Goal: Task Accomplishment & Management: Manage account settings

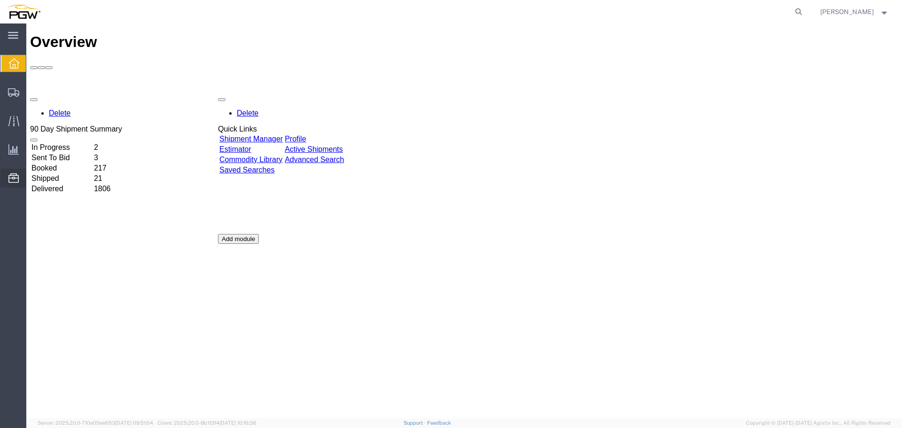
click at [0, 0] on span "Location Appointment" at bounding box center [0, 0] width 0 height 0
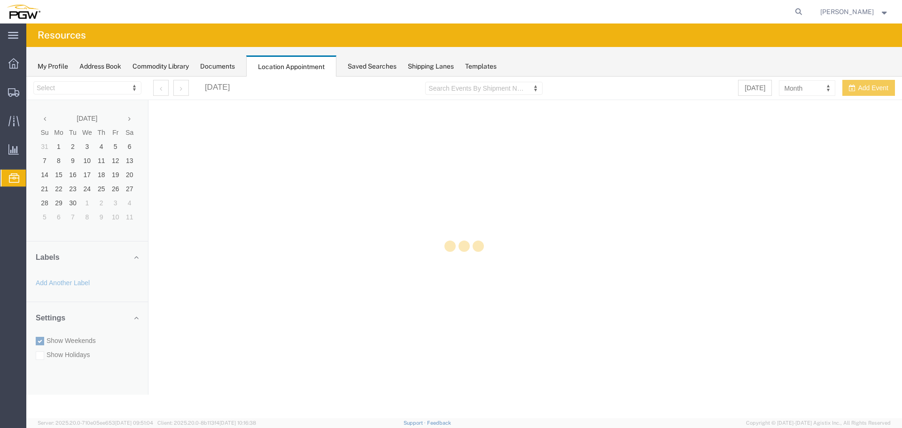
select select "28253"
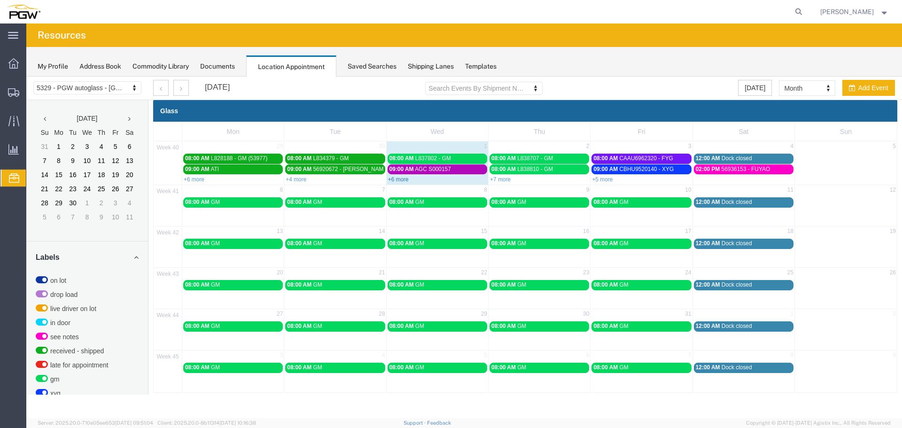
click at [400, 181] on link "+6 more" at bounding box center [398, 179] width 21 height 7
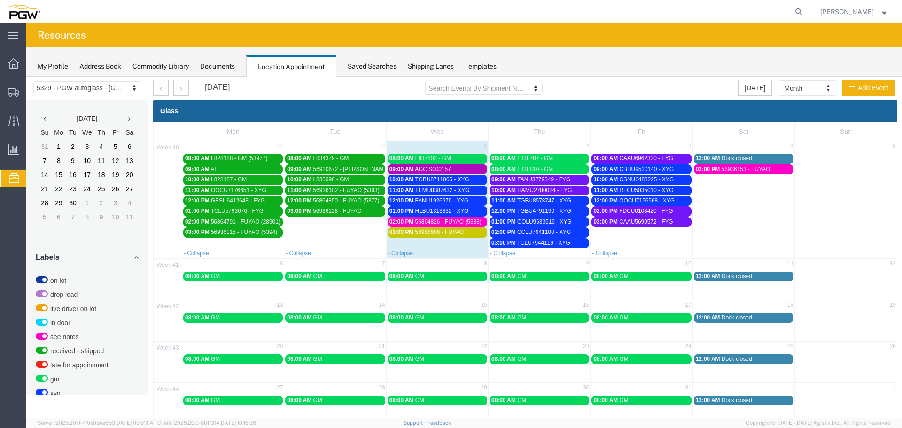
click at [633, 238] on td "03:00 PM CAAU5690572 - FYG" at bounding box center [641, 232] width 102 height 31
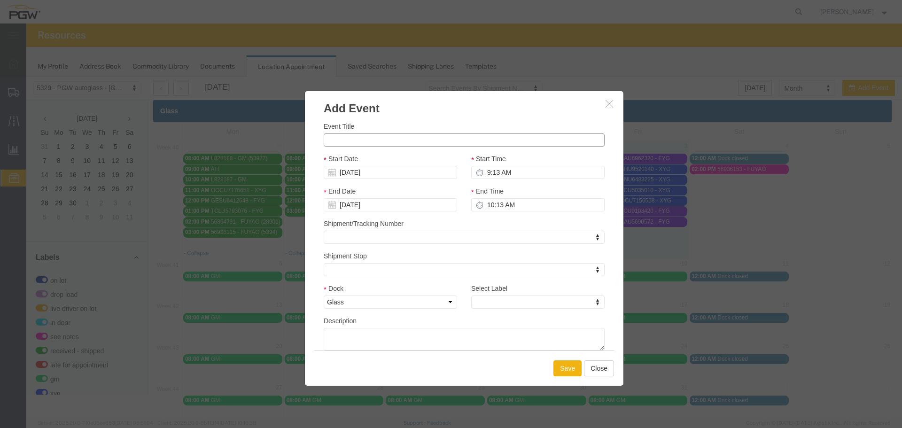
click at [411, 143] on input "Event Title" at bounding box center [464, 139] width 281 height 13
paste input "L847071"
type input "L847071 - GM"
click at [483, 170] on input "9:13 AM" at bounding box center [537, 172] width 133 height 13
type input "1:13 AM"
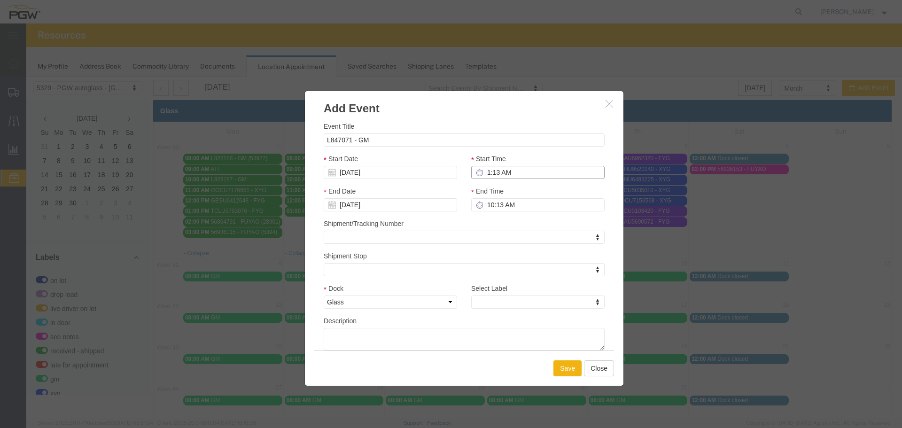
type input "2:13 AM"
type input "1:00 AM"
type input "2:00 AM"
type input "1:00 PM"
type input "2:00 PM"
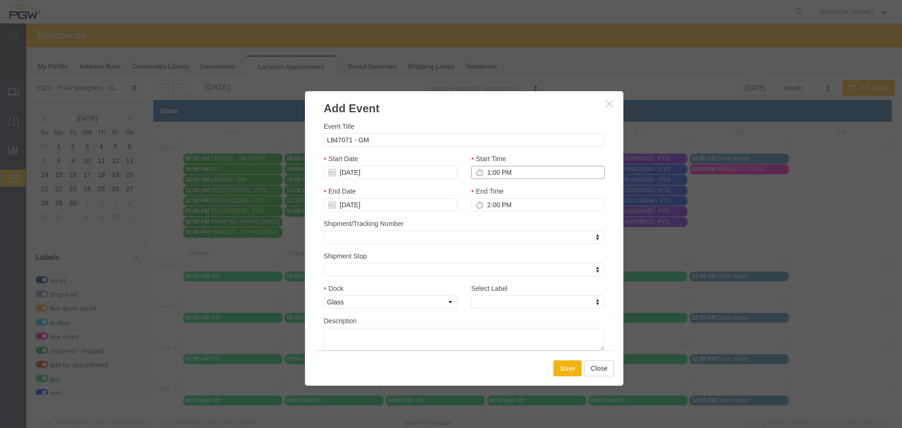
type input "1:00 PM"
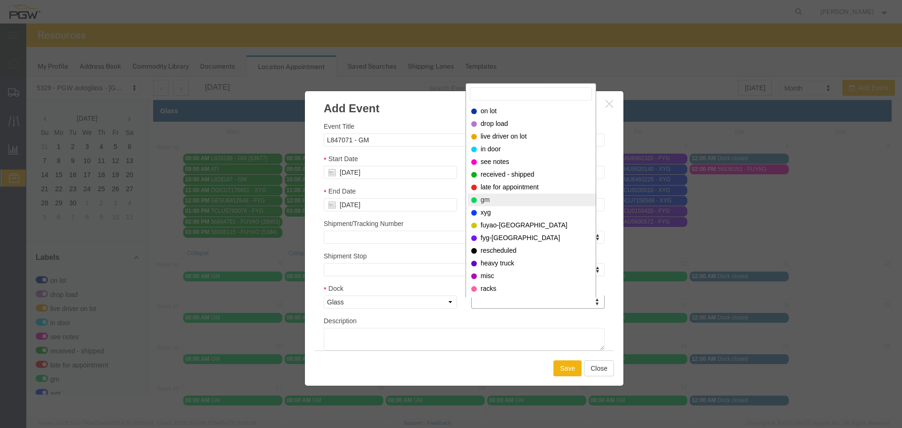
select select "340"
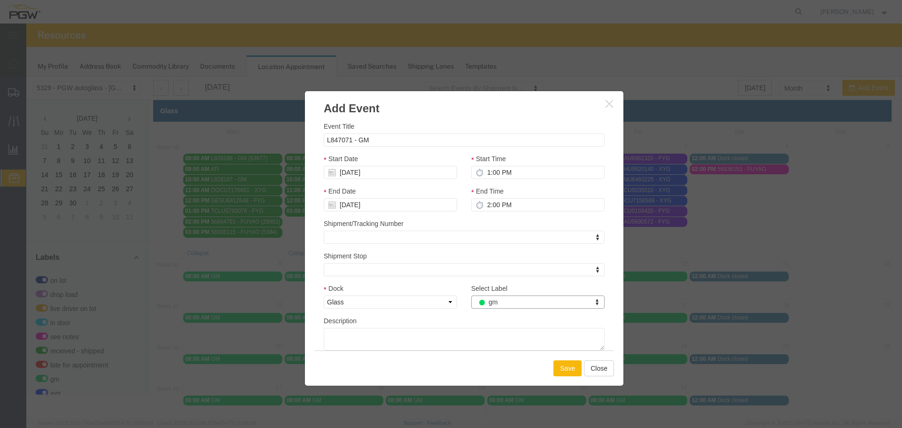
click at [562, 369] on button "Save" at bounding box center [567, 368] width 28 height 16
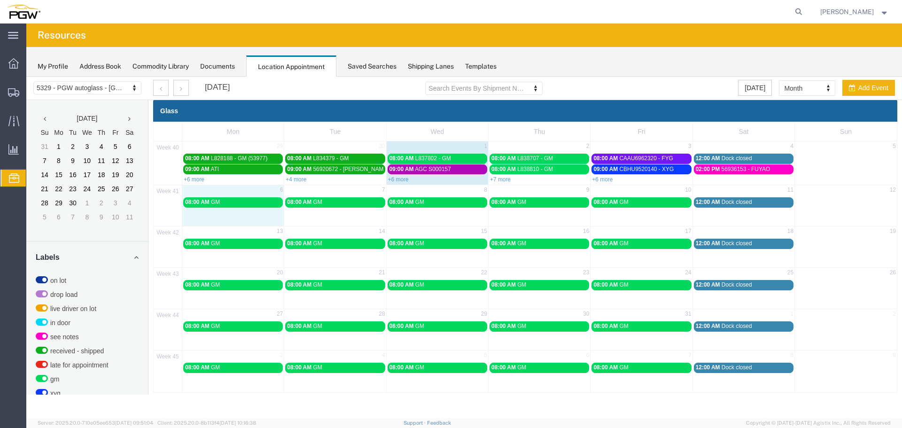
click at [256, 219] on div "41 6 7 8 9 10 11 12 08:00 AM GM 08:00 AM GM 08:00 AM GM 08:00 AM GM 08:00 AM GM…" at bounding box center [525, 205] width 743 height 41
select select "1"
select select
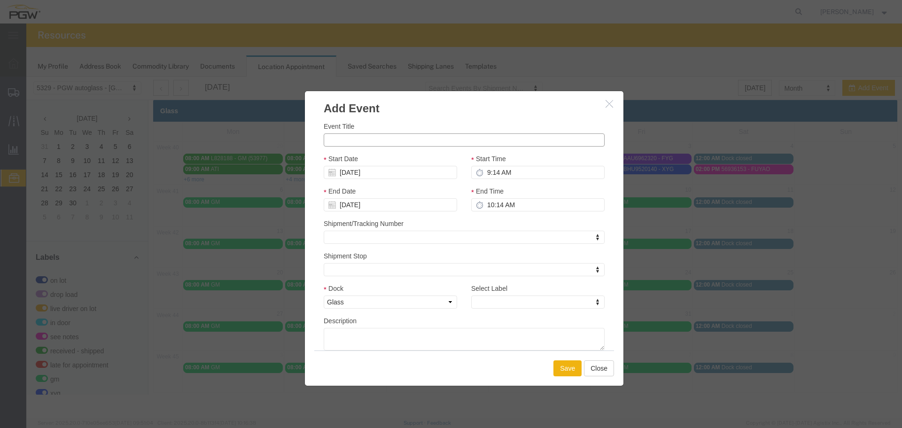
click at [345, 140] on input "Event Title" at bounding box center [464, 139] width 281 height 13
paste input "FBLU0114665"
type input "FBLU0114665 - FYG"
click at [487, 171] on input "9:14 AM" at bounding box center [537, 172] width 133 height 13
type input "9:00 AM"
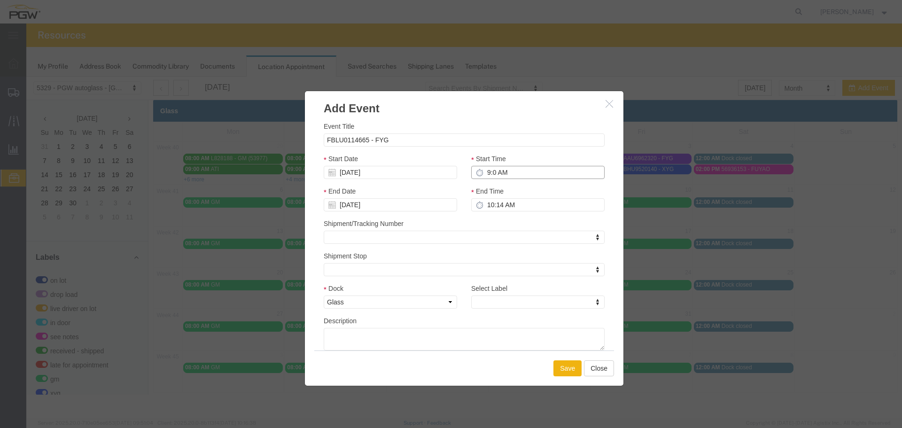
type input "10:00 AM"
type input "9:00 AM"
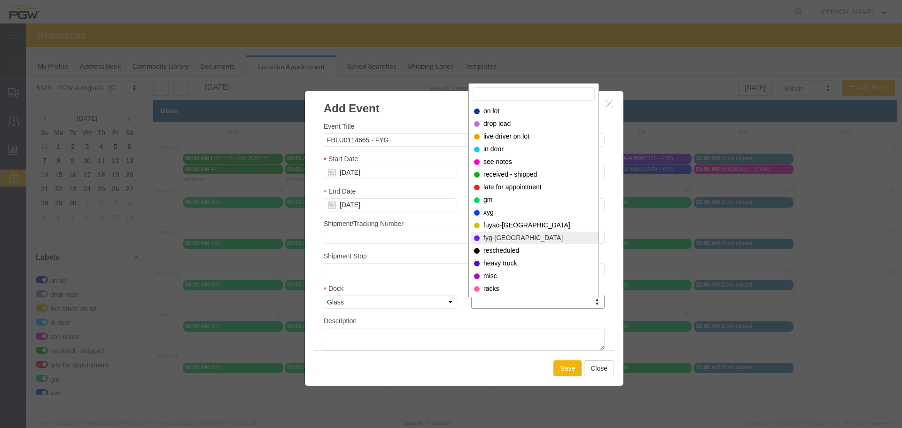
select select "12923"
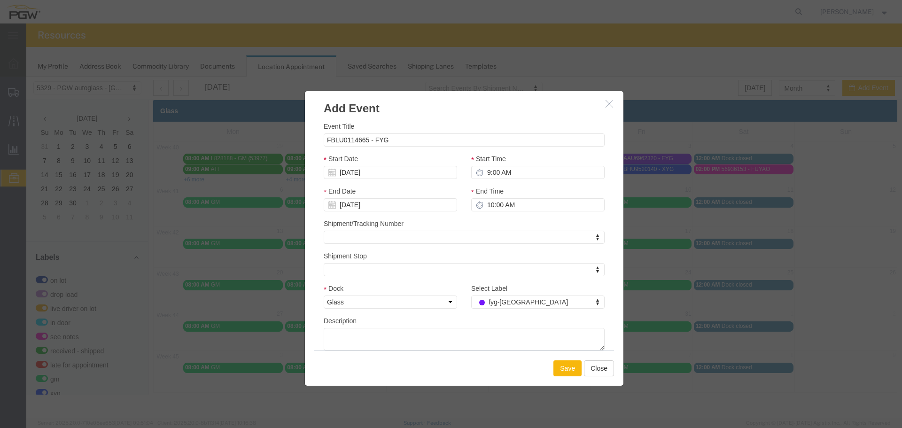
click at [564, 371] on button "Save" at bounding box center [567, 368] width 28 height 16
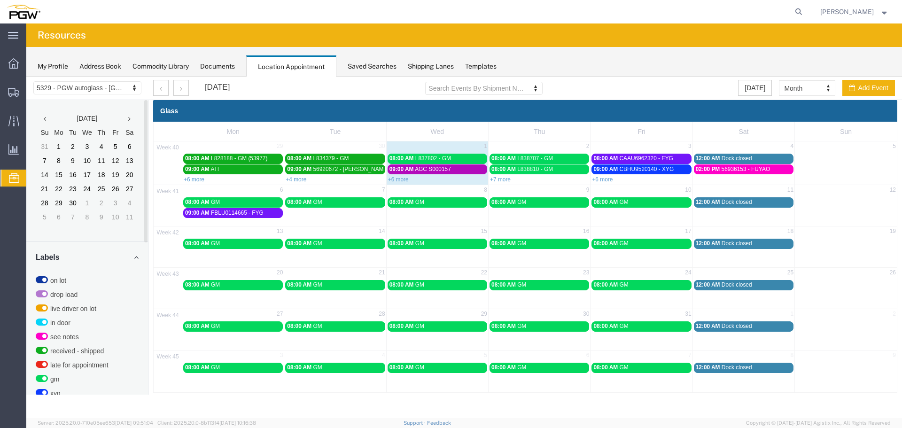
click at [201, 222] on div "41 6 7 8 9 10 11 12 08:00 AM GM 08:00 AM GM 08:00 AM GM 08:00 AM GM 08:00 AM GM…" at bounding box center [525, 205] width 743 height 41
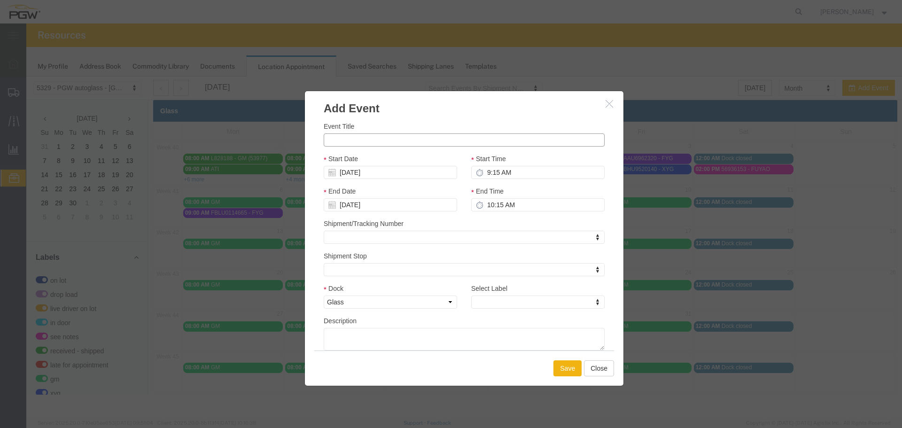
click at [337, 145] on input "Event Title" at bounding box center [464, 139] width 281 height 13
paste input "FANU5038793"
type input "FANU5038793 - FYG"
click at [484, 173] on input "9:15 AM" at bounding box center [537, 172] width 133 height 13
type input "10:15 AM"
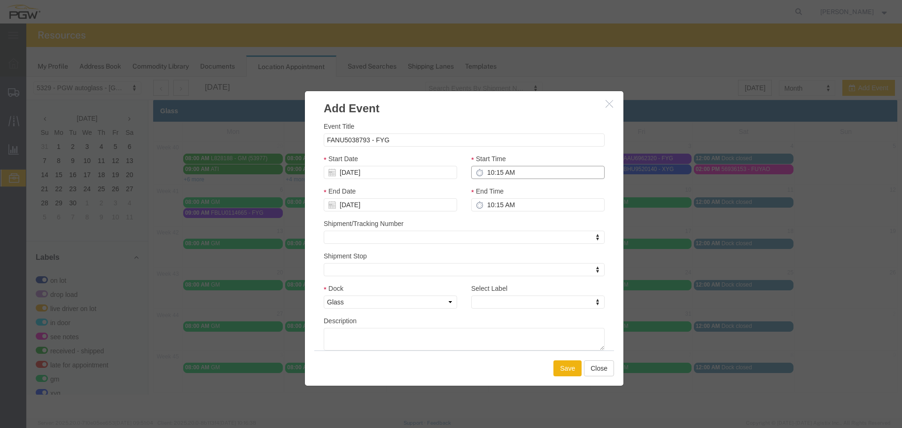
type input "11:15 AM"
type input "10:00 AM"
type input "11:00 AM"
type input "10:00 AM"
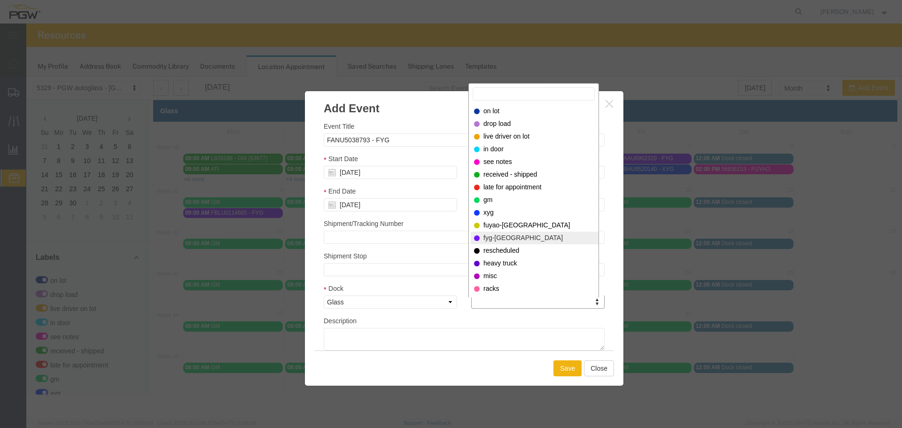
select select "12923"
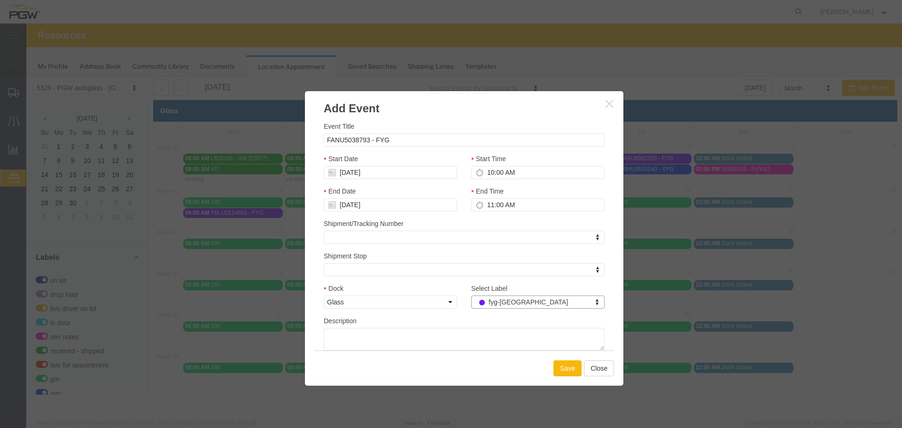
click at [570, 367] on button "Save" at bounding box center [567, 368] width 28 height 16
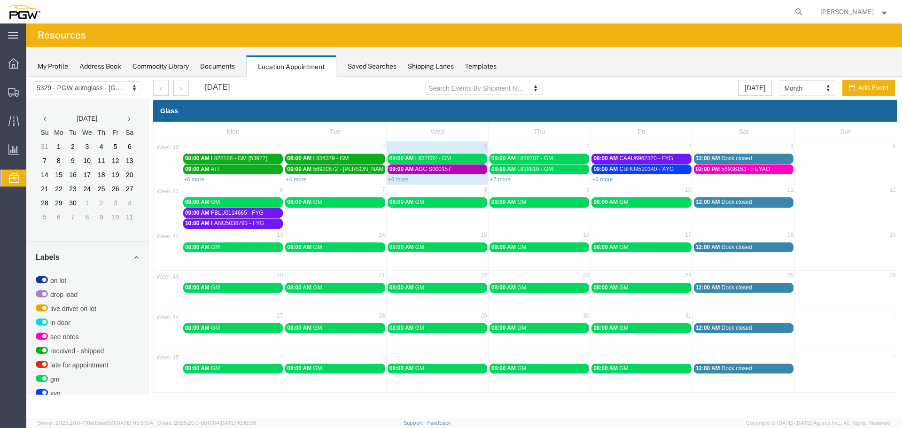
click at [231, 191] on td "6" at bounding box center [233, 191] width 102 height 12
select select "1"
select select
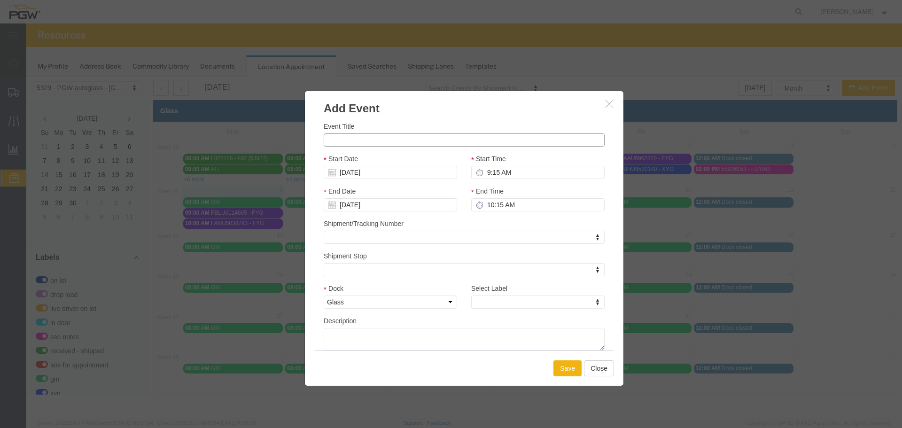
click at [347, 141] on input "Event Title" at bounding box center [464, 139] width 281 height 13
paste input "HAMU4344550"
type input "HAMU4344550 - FYG"
click at [482, 170] on input "9:15 AM" at bounding box center [537, 172] width 133 height 13
type input "11:15 AM"
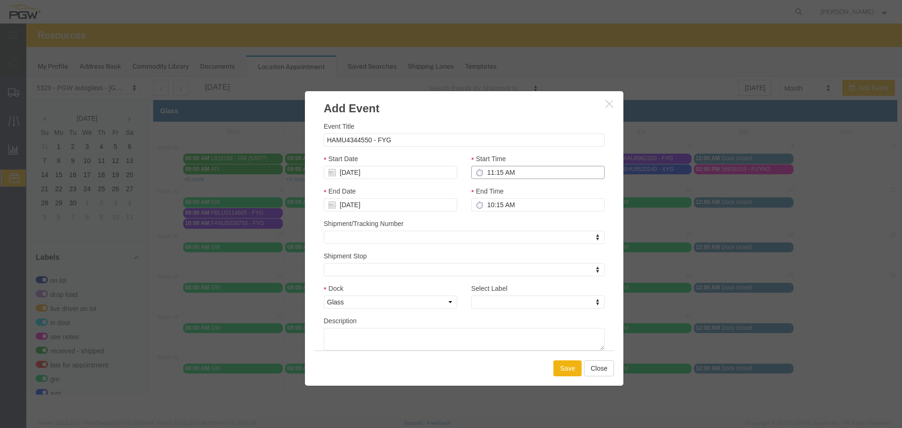
type input "12:15 PM"
type input "11:00 AM"
type input "12:00 PM"
type input "11:00 AM"
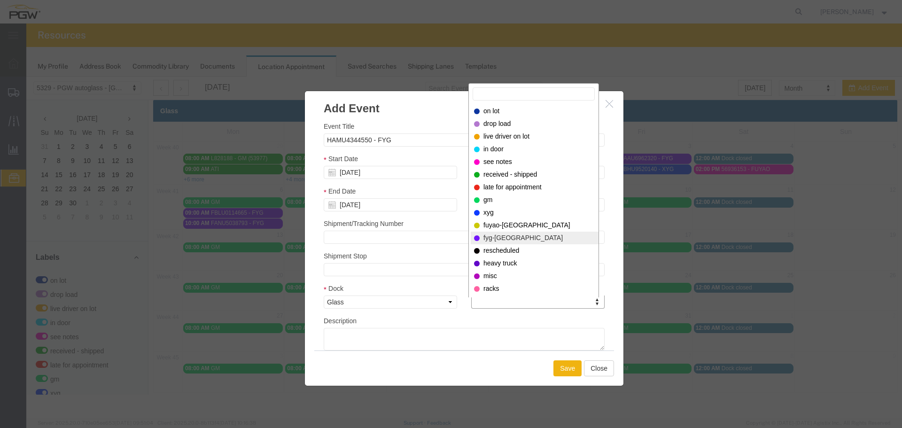
select select "12923"
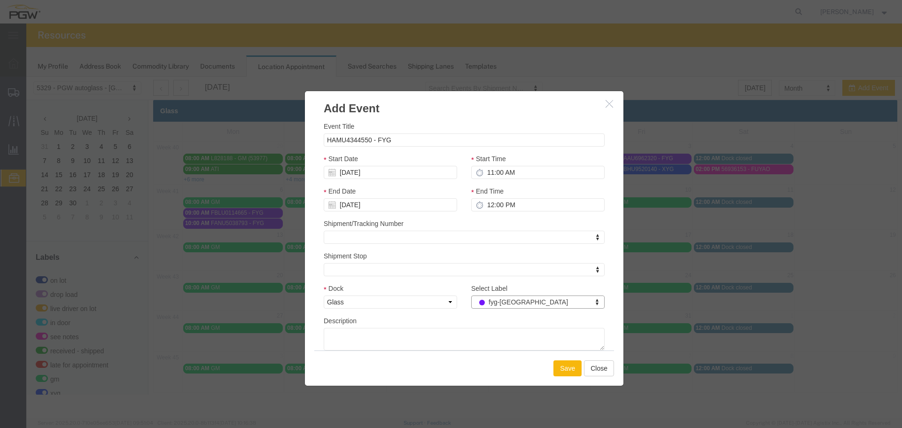
click at [566, 370] on button "Save" at bounding box center [567, 368] width 28 height 16
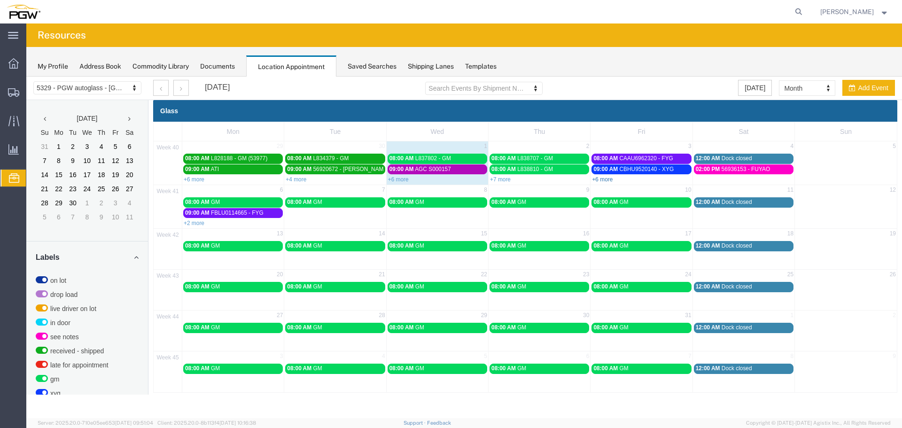
click at [602, 178] on link "+6 more" at bounding box center [602, 179] width 21 height 7
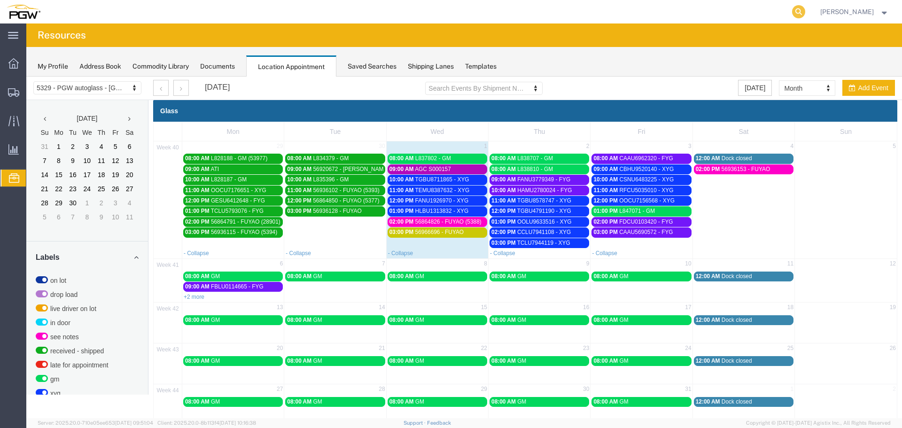
click at [801, 12] on icon at bounding box center [798, 11] width 13 height 13
paste input "669308"
type input "669308"
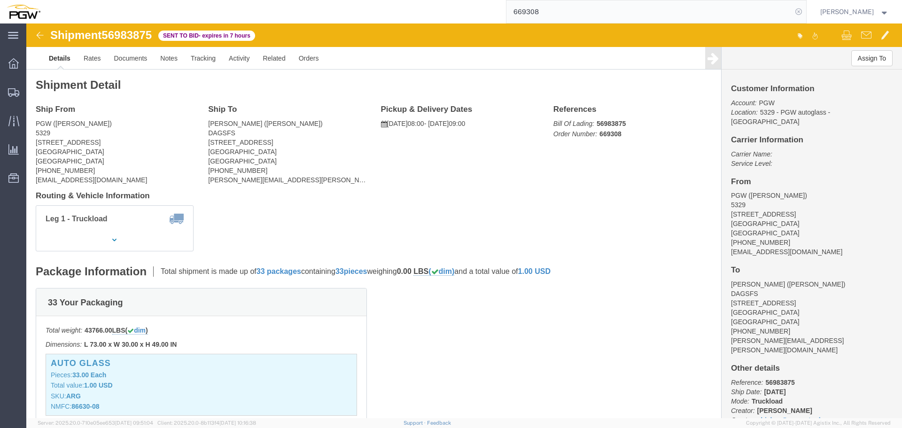
click at [803, 14] on icon at bounding box center [798, 11] width 13 height 13
click at [0, 0] on span "Location Appointment" at bounding box center [0, 0] width 0 height 0
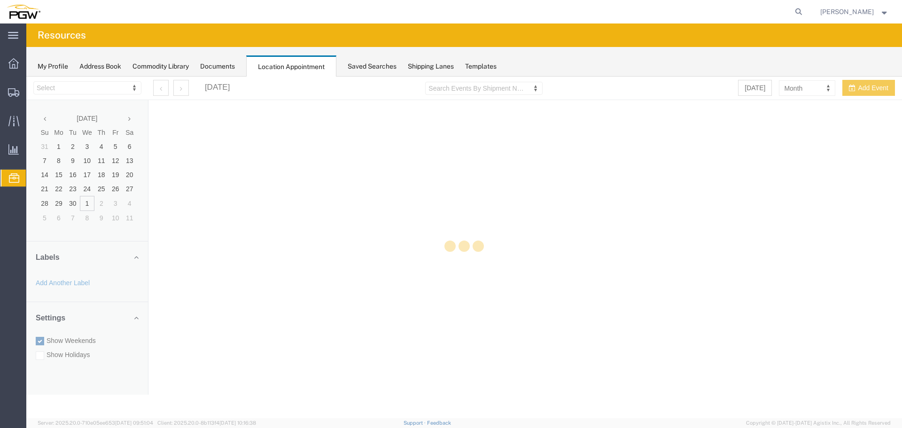
select select "28253"
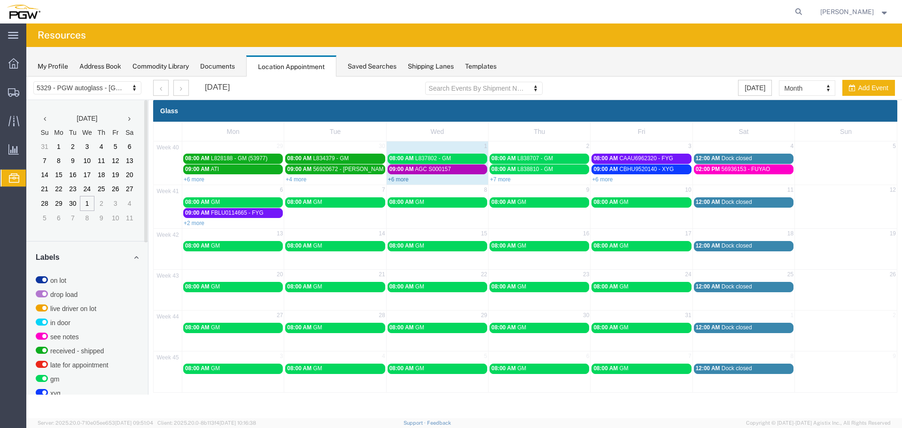
click at [393, 178] on link "+6 more" at bounding box center [398, 179] width 21 height 7
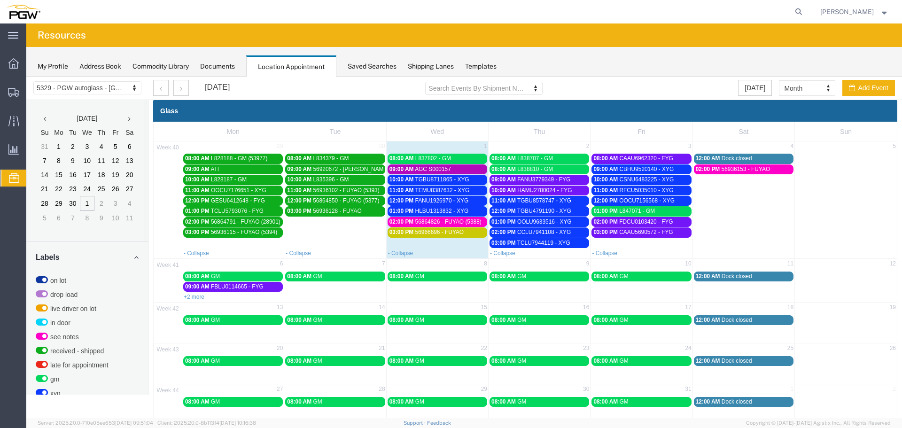
click at [398, 157] on span "08:00 AM" at bounding box center [401, 158] width 24 height 7
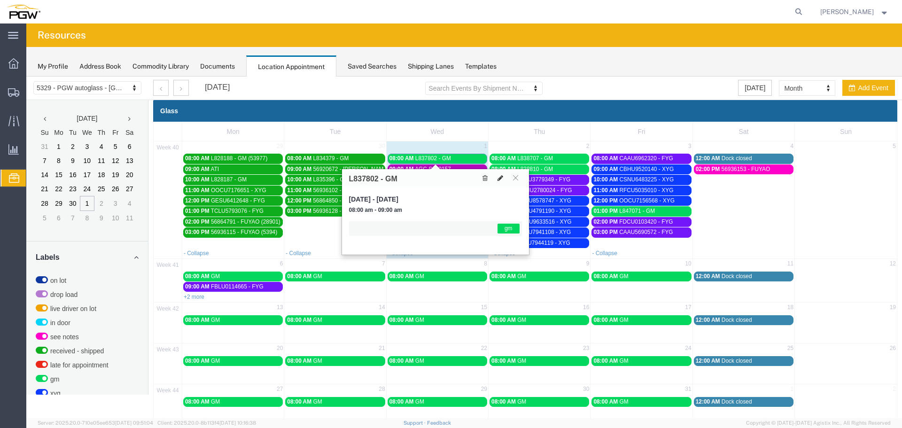
click at [502, 181] on icon at bounding box center [500, 178] width 6 height 7
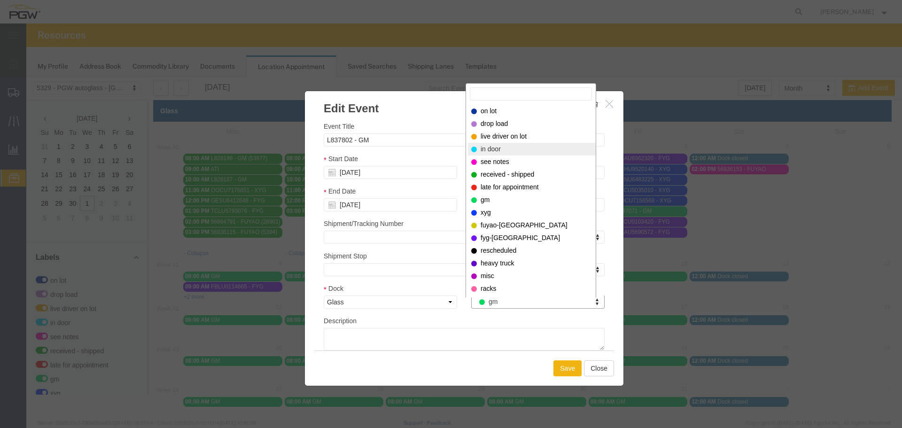
select select "220"
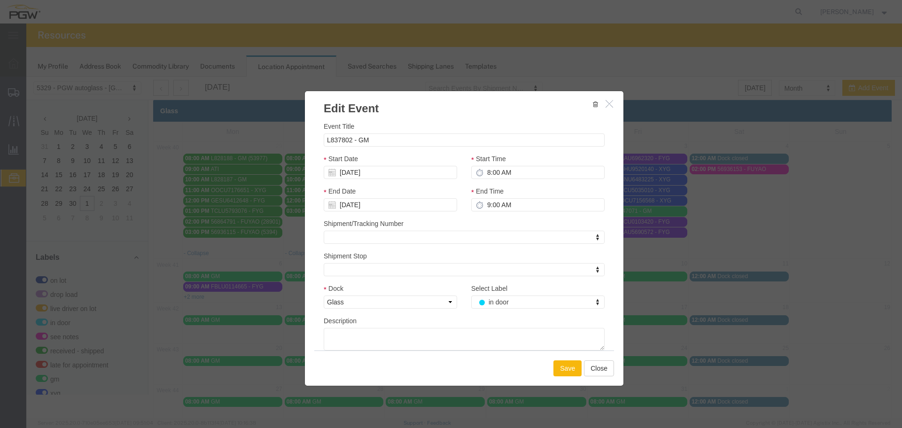
click at [553, 369] on button "Save" at bounding box center [567, 368] width 28 height 16
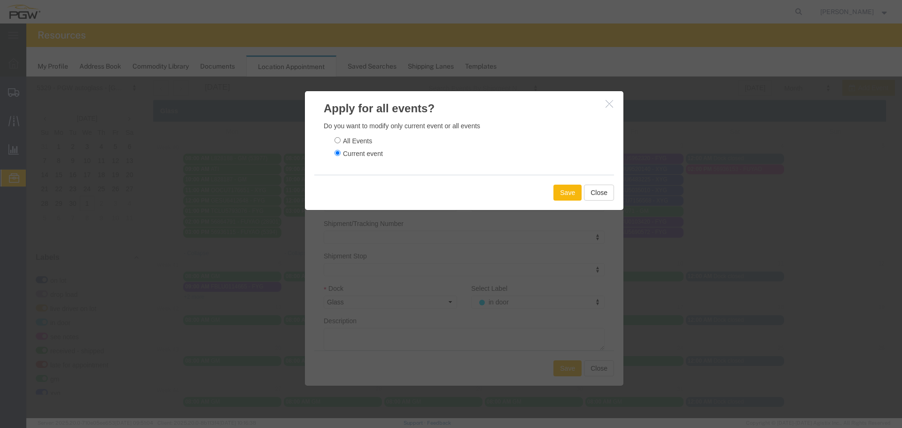
click at [558, 196] on button "Save" at bounding box center [567, 193] width 28 height 16
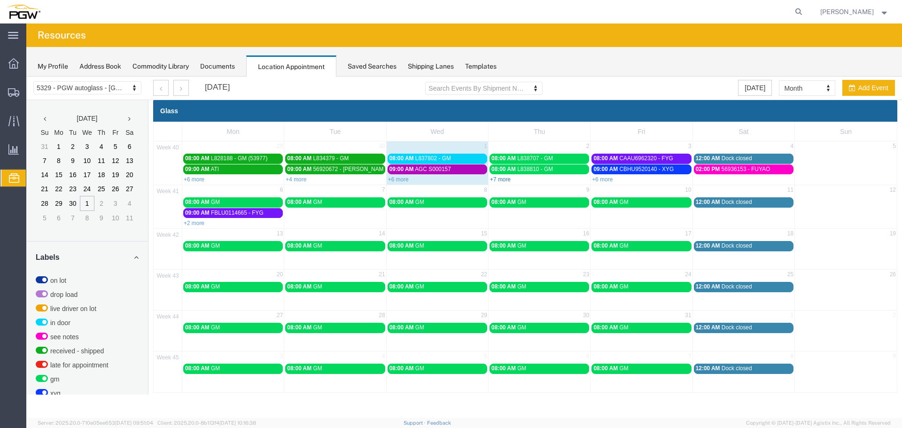
click at [505, 181] on link "+7 more" at bounding box center [500, 179] width 21 height 7
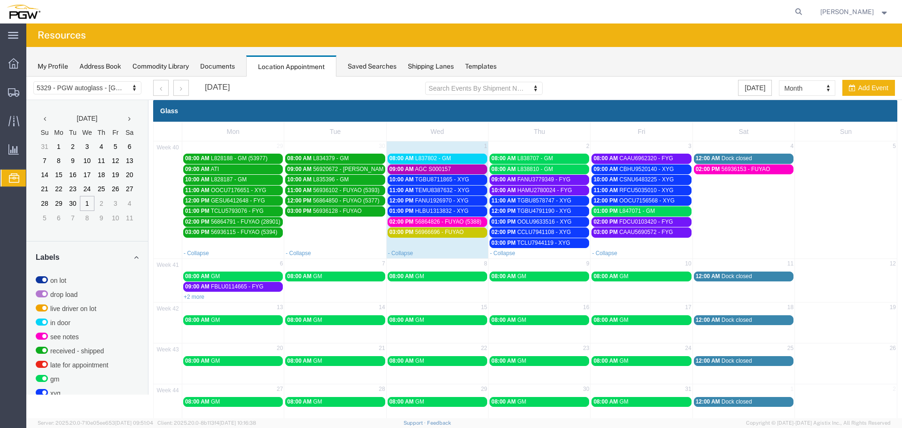
click at [421, 192] on span "TEMU8387632 - XYG" at bounding box center [442, 190] width 54 height 7
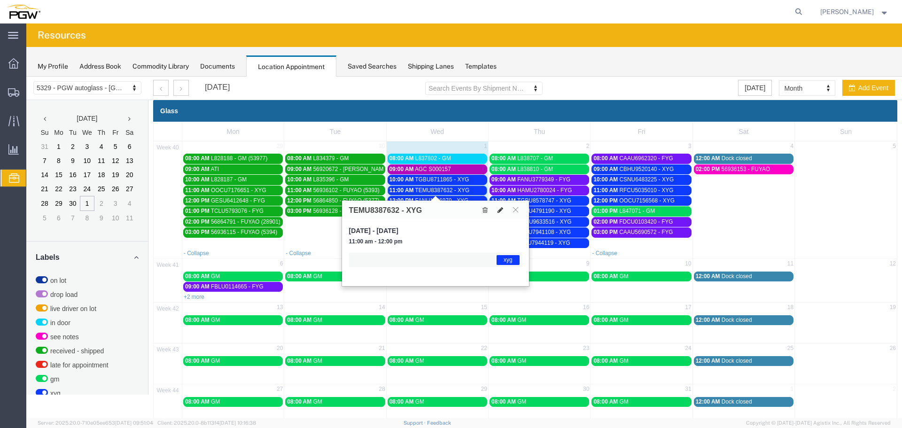
click at [504, 213] on button at bounding box center [500, 210] width 13 height 10
select select "1"
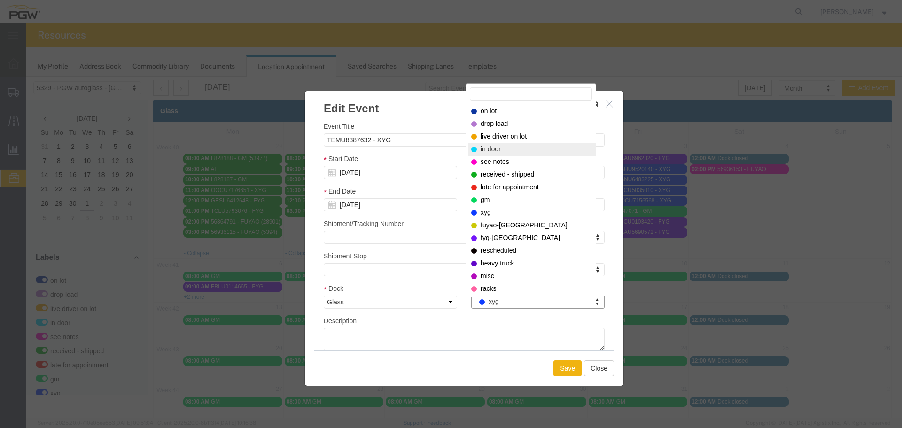
select select "220"
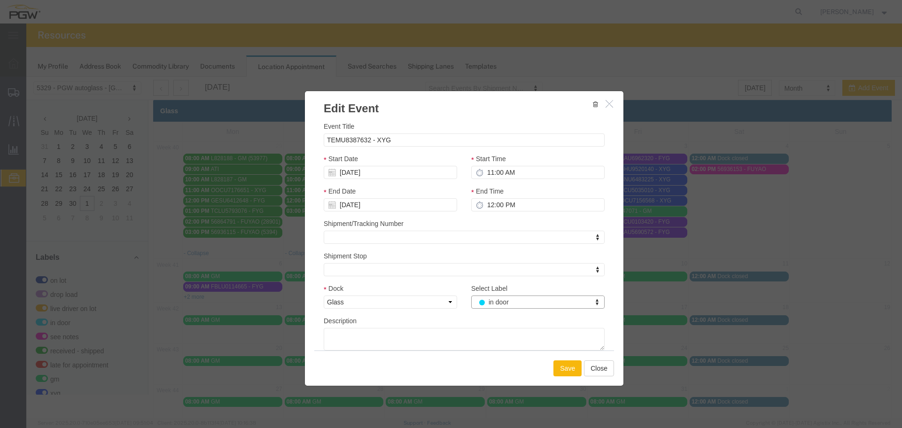
click at [558, 366] on button "Save" at bounding box center [567, 368] width 28 height 16
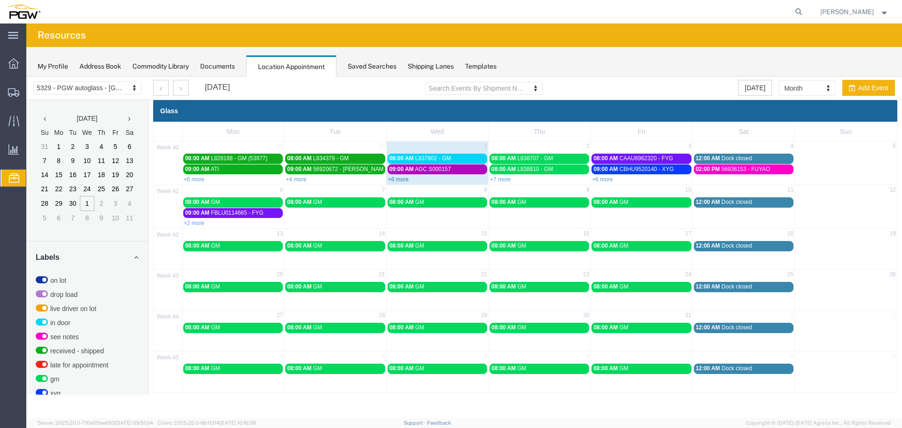
click at [396, 178] on link "+6 more" at bounding box center [398, 179] width 21 height 7
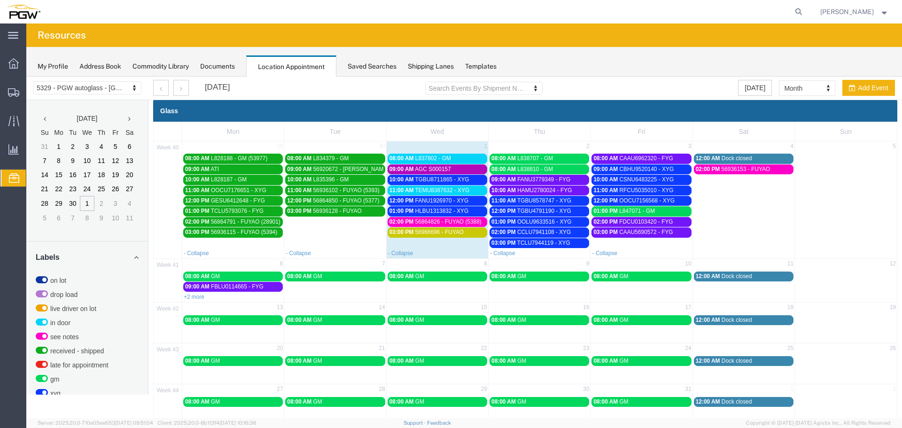
click at [396, 178] on span "10:00 AM" at bounding box center [401, 179] width 24 height 7
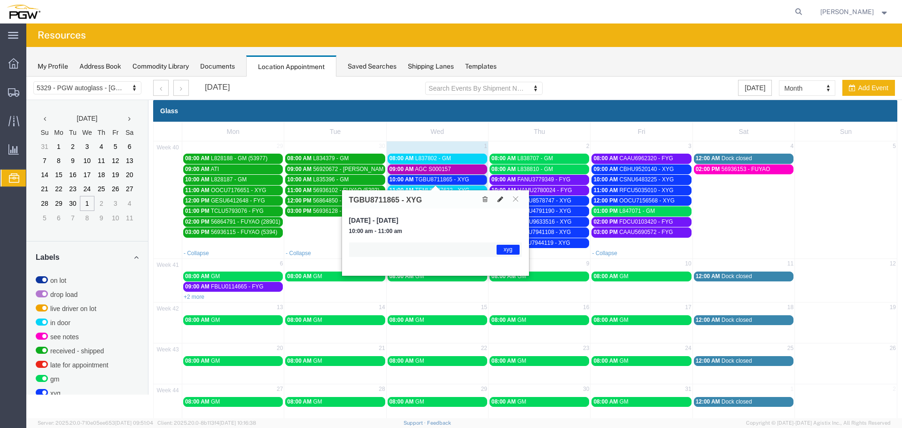
click at [499, 201] on icon at bounding box center [500, 199] width 6 height 7
select select "1"
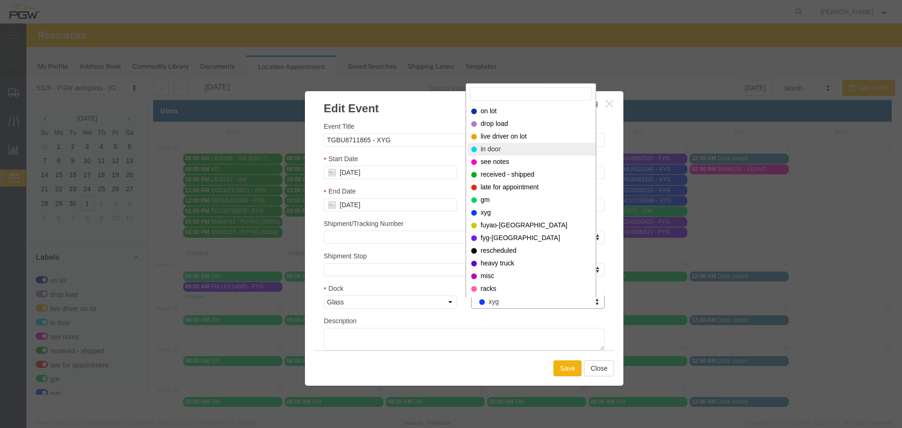
select select "220"
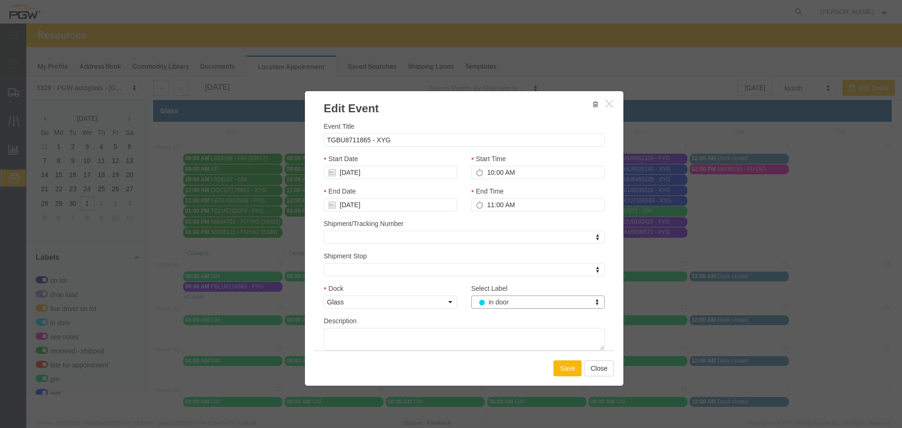
click at [565, 369] on button "Save" at bounding box center [567, 368] width 28 height 16
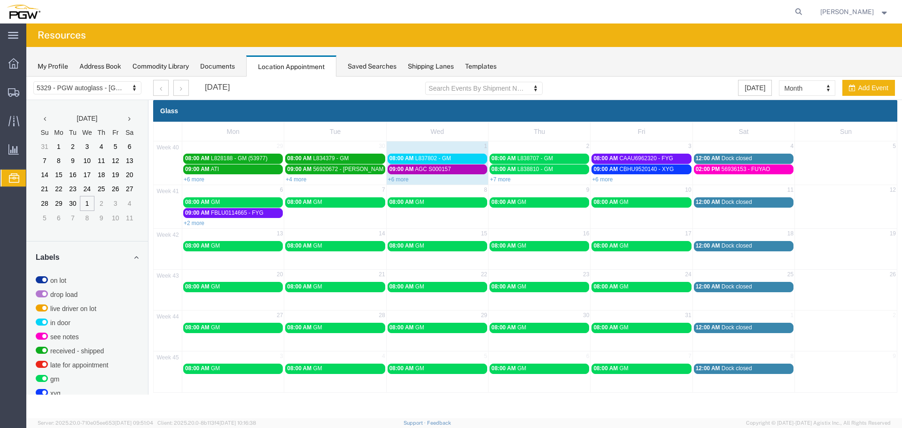
drag, startPoint x: 459, startPoint y: 233, endPoint x: 433, endPoint y: 157, distance: 80.5
click at [433, 157] on span "L837802 - GM" at bounding box center [433, 158] width 36 height 7
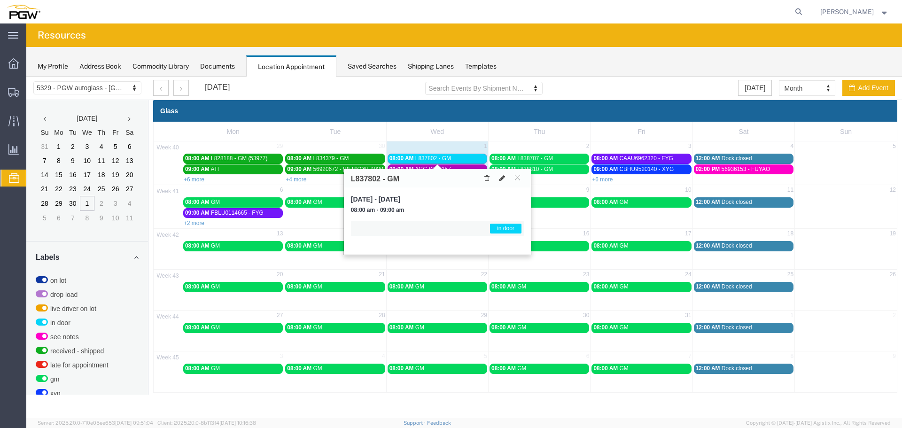
click at [502, 178] on icon at bounding box center [502, 178] width 6 height 7
select select "1"
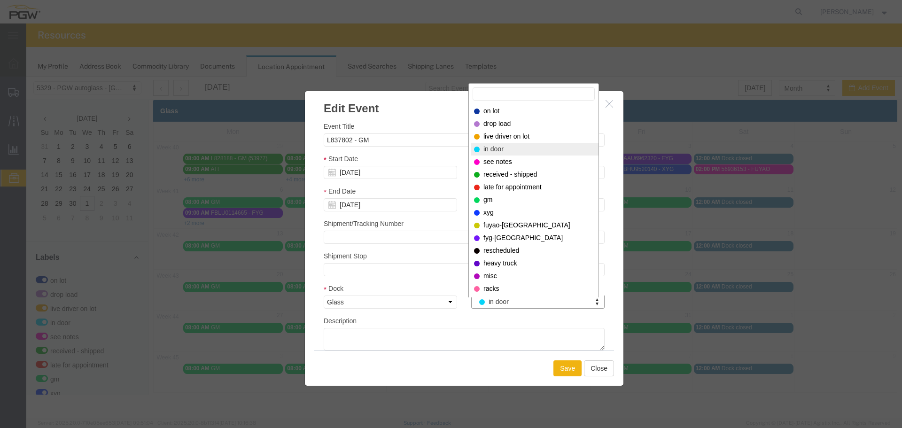
drag, startPoint x: 512, startPoint y: 304, endPoint x: 510, endPoint y: 286, distance: 19.0
select select "200"
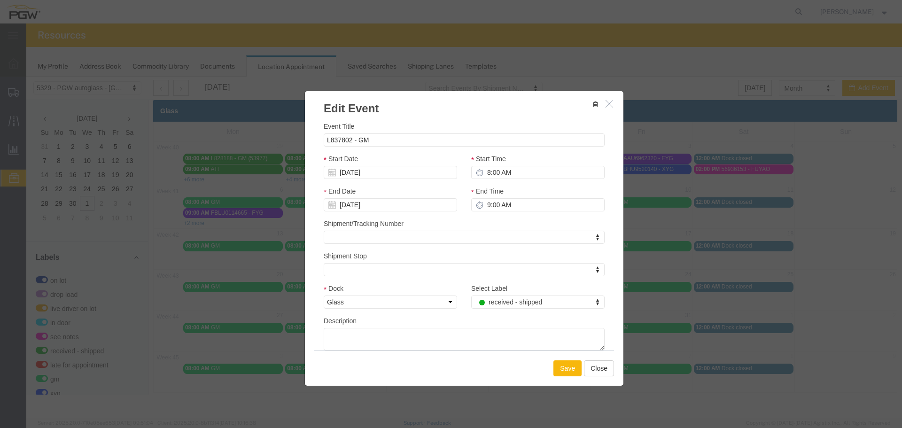
click at [567, 363] on button "Save" at bounding box center [567, 368] width 28 height 16
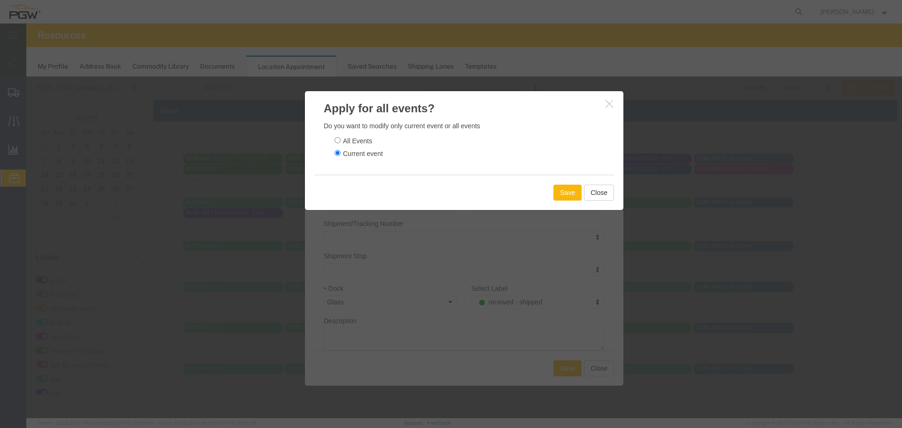
click at [560, 192] on button "Save" at bounding box center [567, 193] width 28 height 16
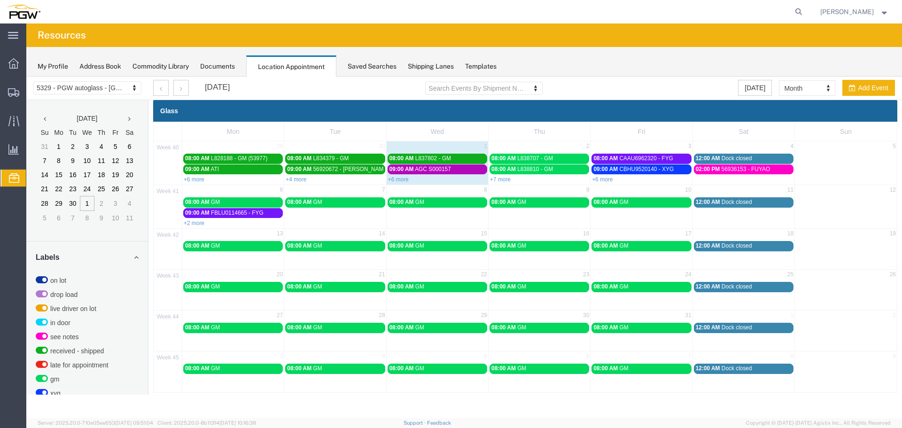
click at [429, 169] on span "AGC S000157" at bounding box center [433, 169] width 36 height 7
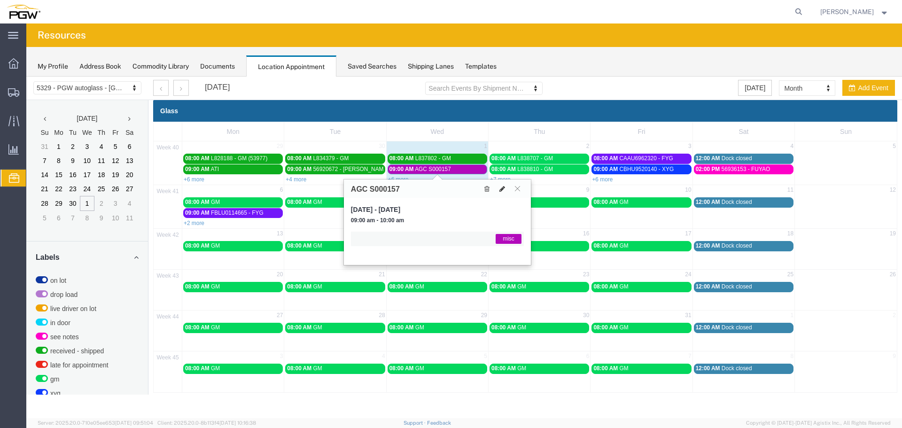
click at [505, 190] on button at bounding box center [502, 189] width 13 height 10
select select "1"
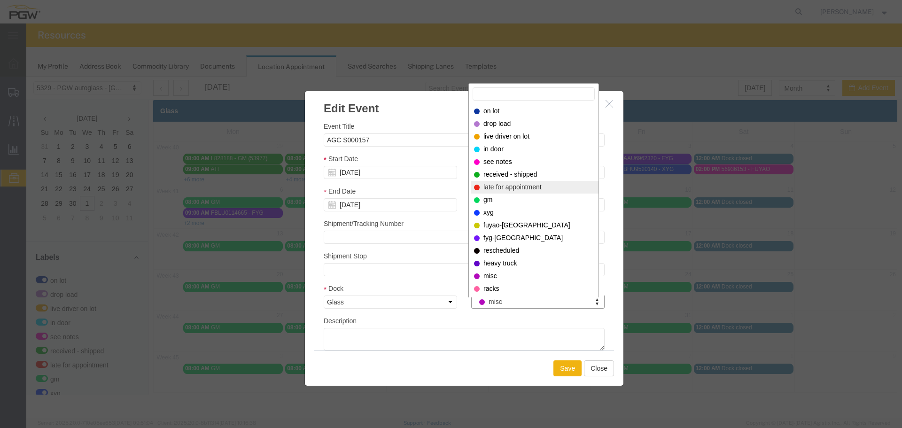
select select "260"
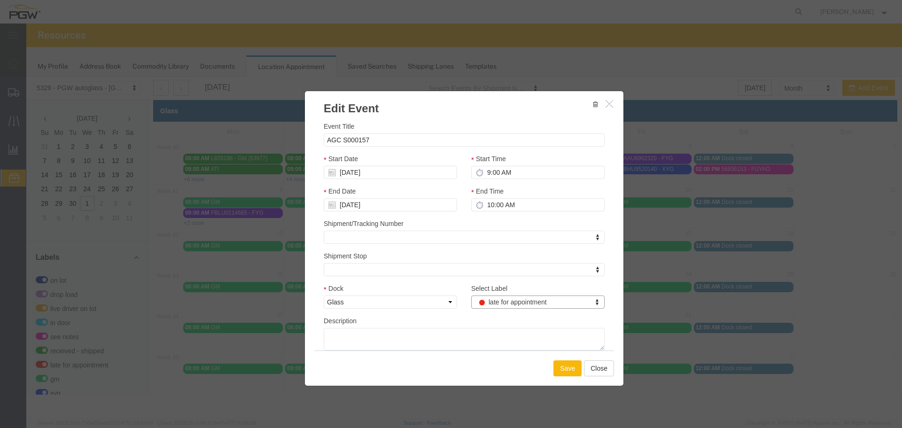
click at [566, 372] on button "Save" at bounding box center [567, 368] width 28 height 16
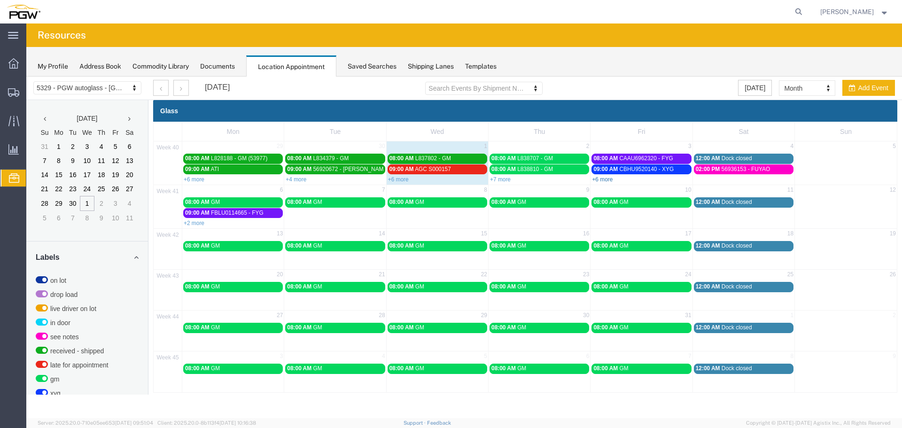
click at [605, 182] on link "+6 more" at bounding box center [602, 179] width 21 height 7
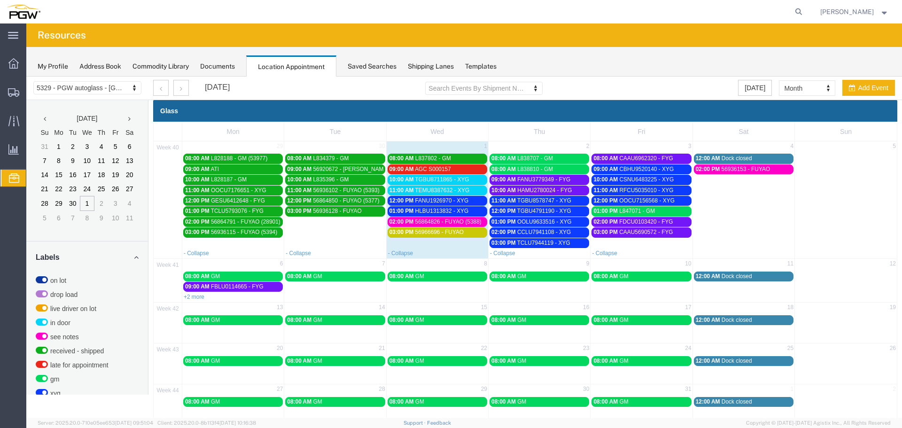
click at [479, 222] on span "56864826 - FUYAO (5388)" at bounding box center [448, 221] width 66 height 7
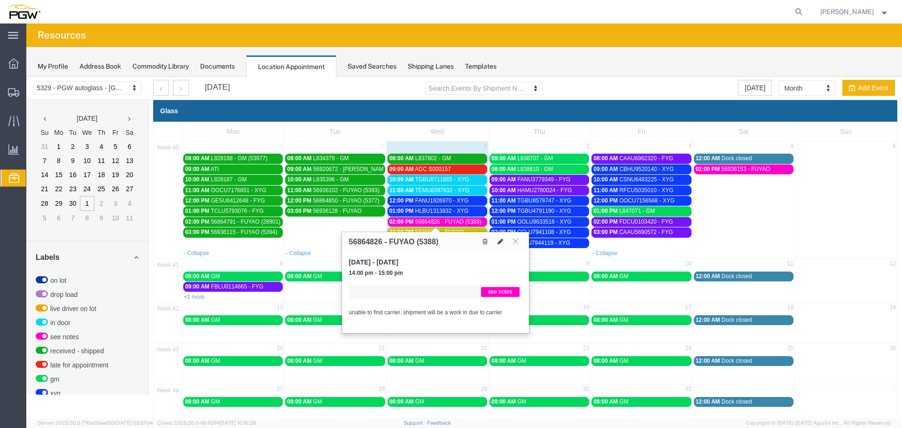
click at [501, 241] on icon at bounding box center [500, 241] width 6 height 7
select select "1"
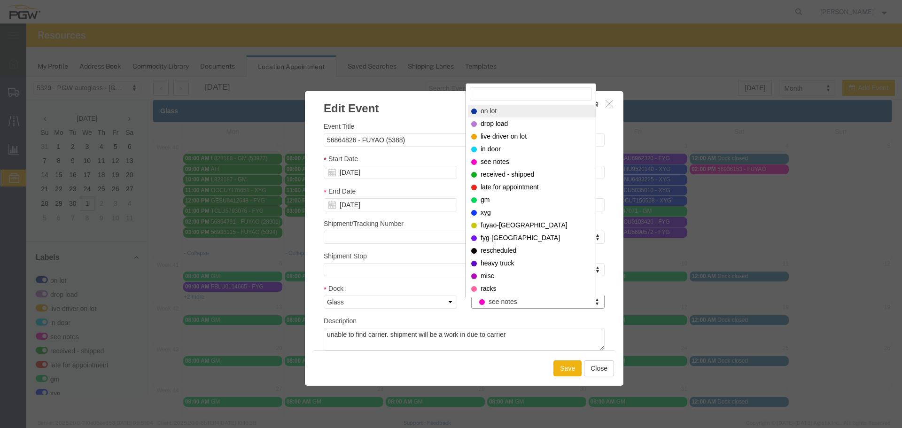
drag, startPoint x: 493, startPoint y: 115, endPoint x: 505, endPoint y: 137, distance: 24.8
select select "300"
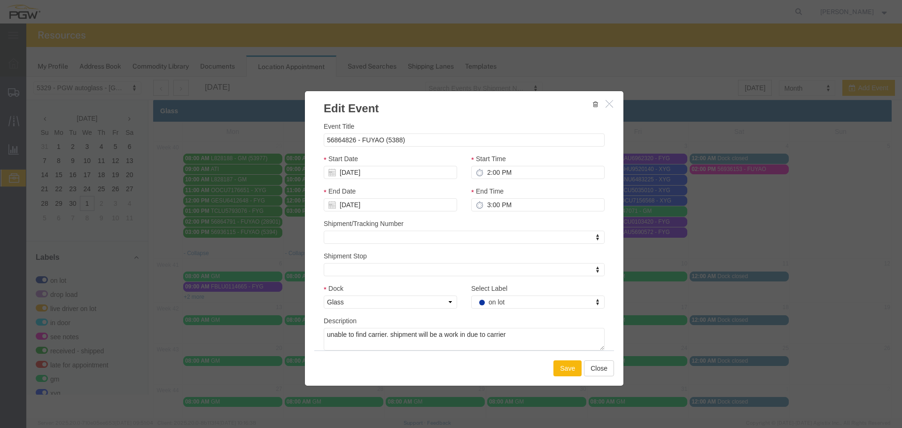
click at [568, 375] on button "Save" at bounding box center [567, 368] width 28 height 16
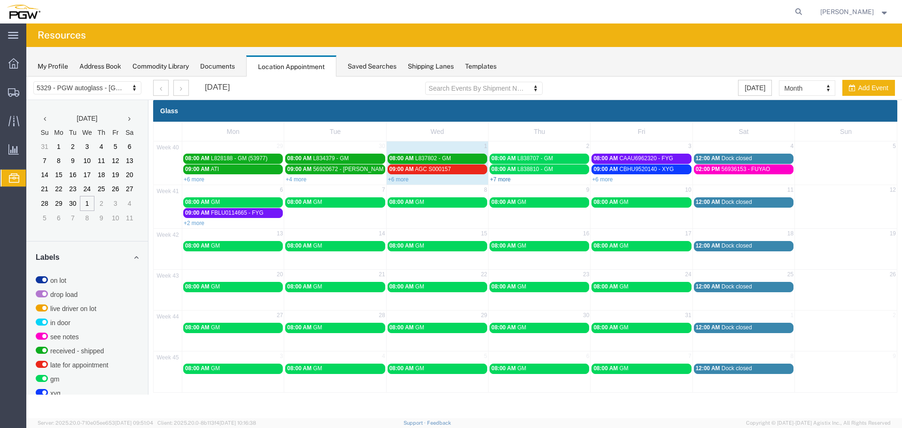
click at [495, 179] on link "+7 more" at bounding box center [500, 179] width 21 height 7
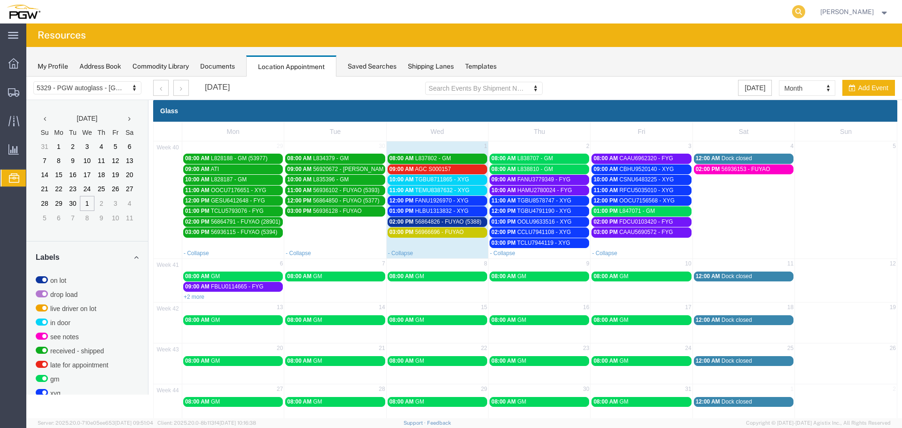
click at [805, 14] on icon at bounding box center [798, 11] width 13 height 13
paste input "669308"
type input "669308"
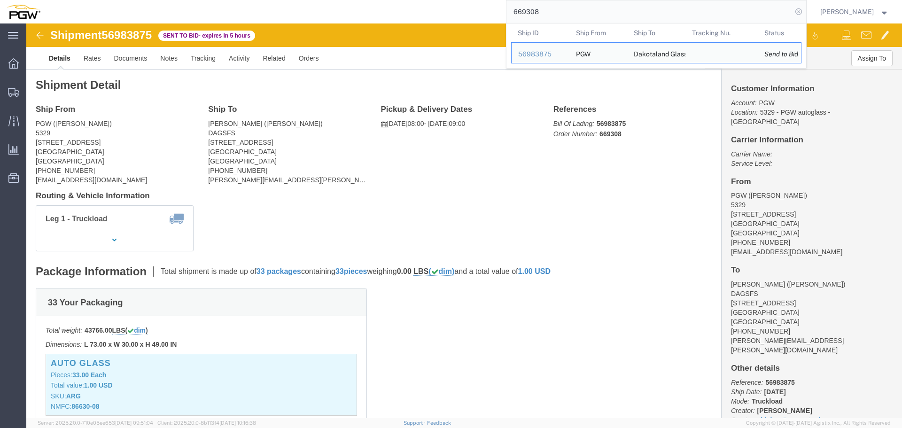
click at [805, 13] on icon at bounding box center [798, 11] width 13 height 13
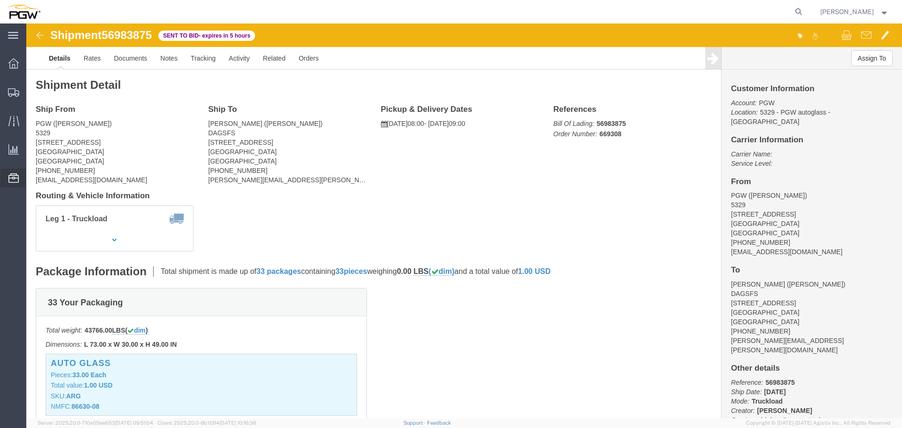
click at [0, 0] on span "Location Appointment" at bounding box center [0, 0] width 0 height 0
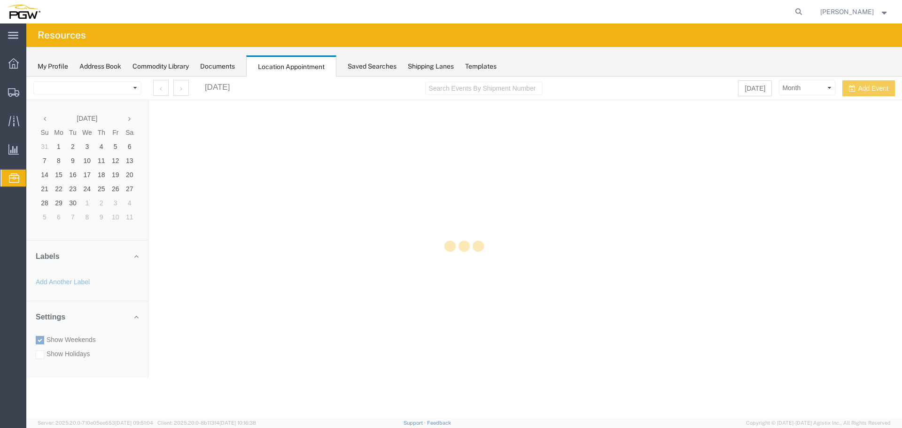
select select "28253"
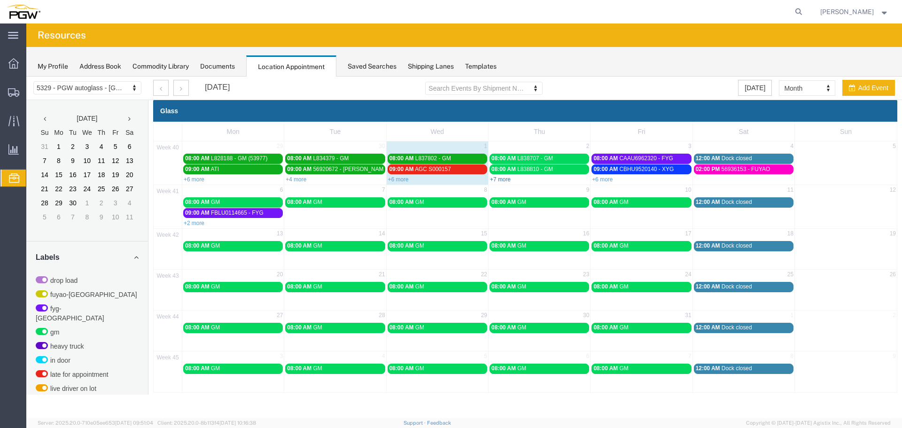
click at [508, 181] on link "+7 more" at bounding box center [500, 179] width 21 height 7
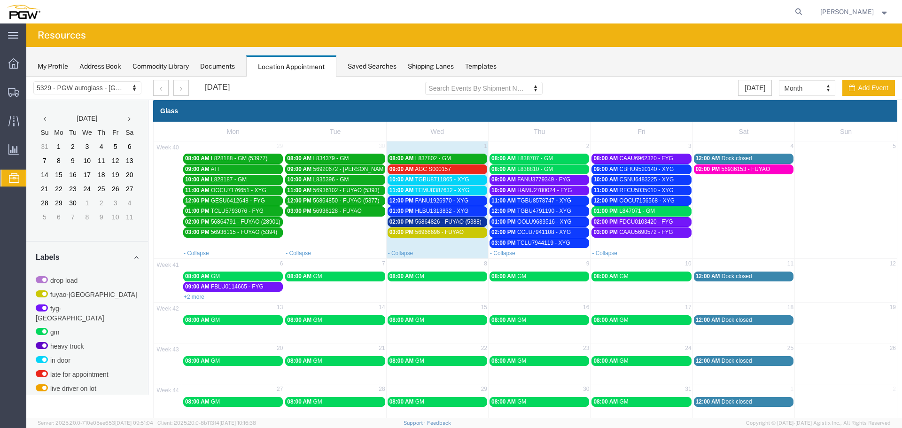
click at [725, 170] on span "56936153 - FUYAO" at bounding box center [745, 169] width 49 height 7
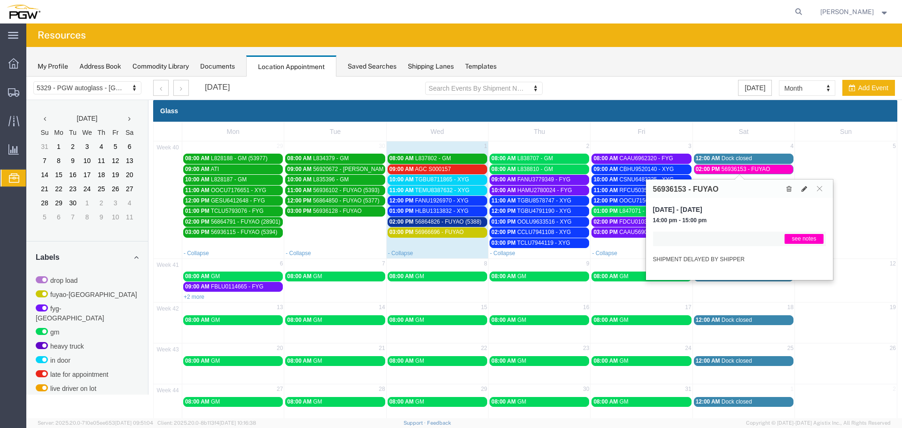
click at [806, 194] on div "56936153 - FUYAO" at bounding box center [739, 188] width 187 height 18
click at [806, 192] on icon at bounding box center [804, 189] width 6 height 7
select select "1"
select select "320"
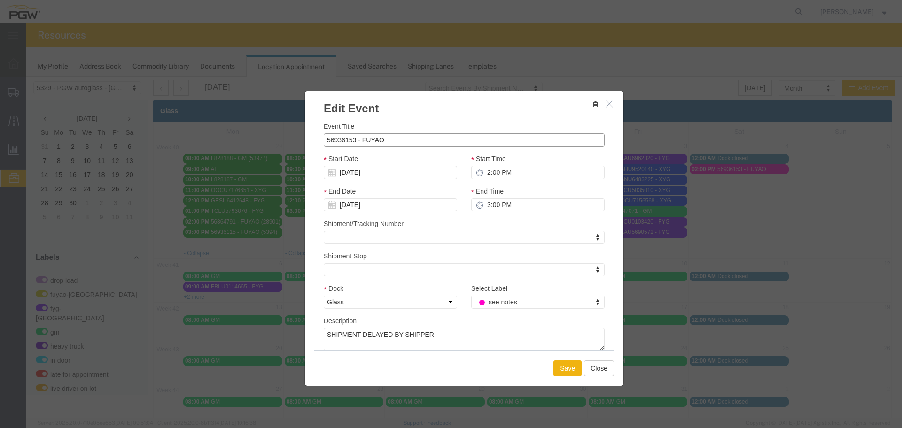
click at [567, 140] on input "56936153 - FUYAO" at bounding box center [464, 139] width 281 height 13
type input "56936153 - FUYAO (5412)"
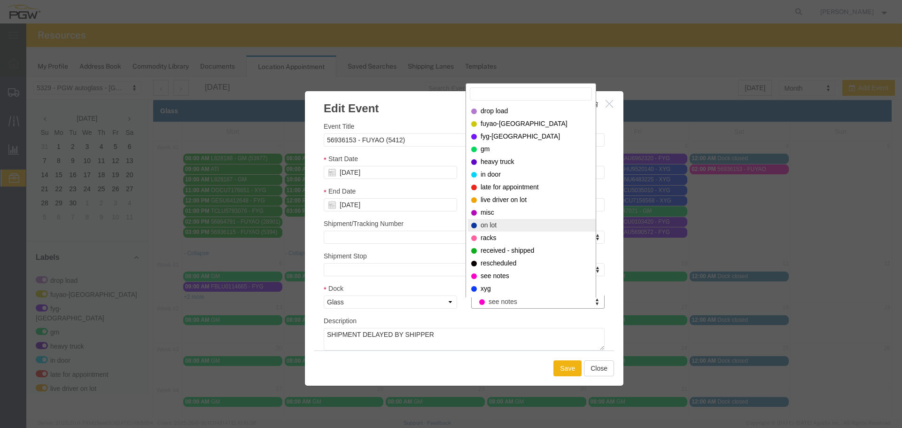
select select "300"
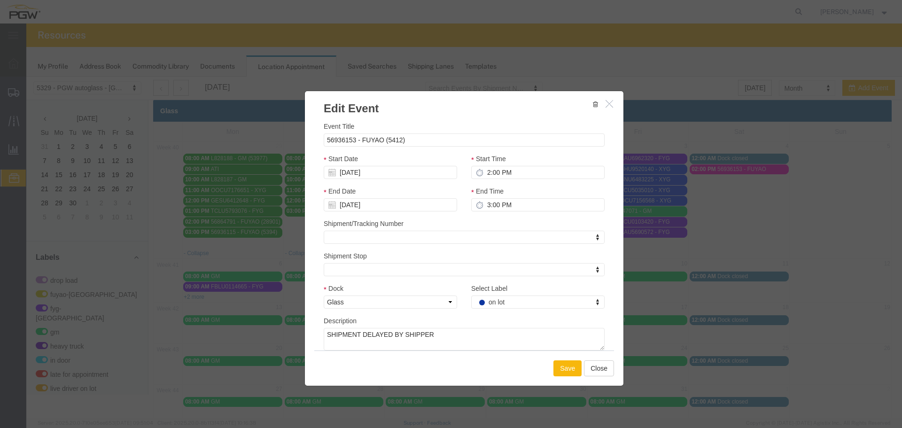
click at [568, 364] on button "Save" at bounding box center [567, 368] width 28 height 16
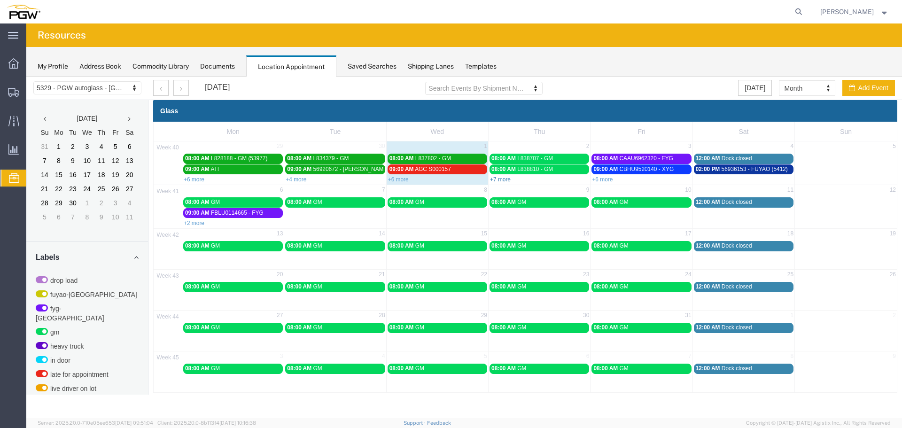
click at [501, 179] on link "+7 more" at bounding box center [500, 179] width 21 height 7
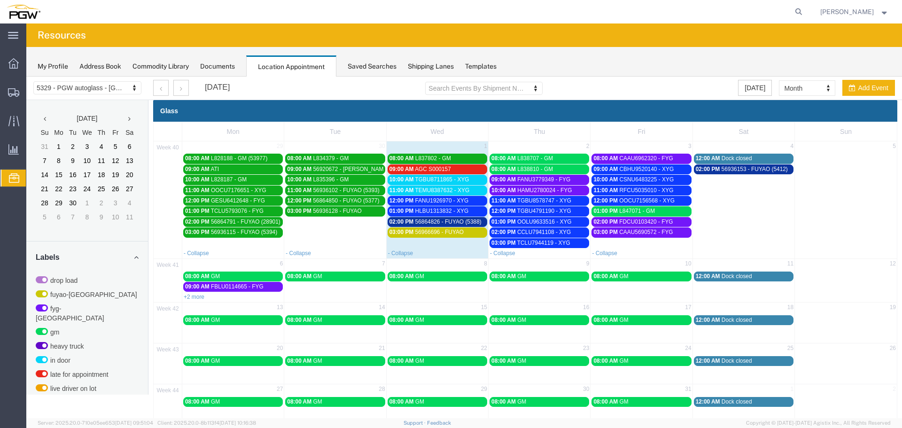
click at [444, 200] on span "FANU1926970 - XYG" at bounding box center [442, 200] width 54 height 7
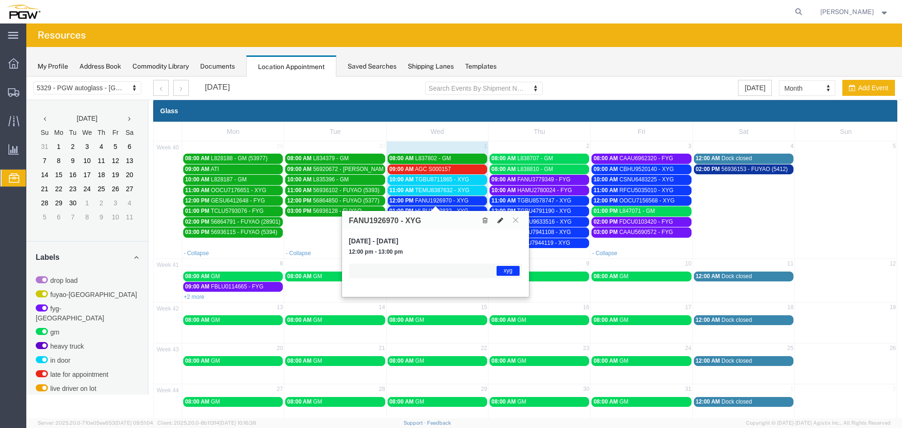
click at [502, 220] on icon at bounding box center [500, 220] width 6 height 7
select select "1"
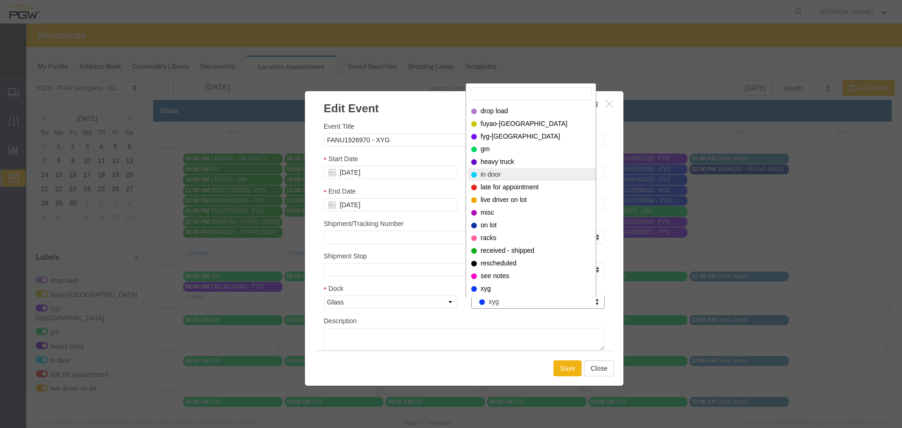
select select "220"
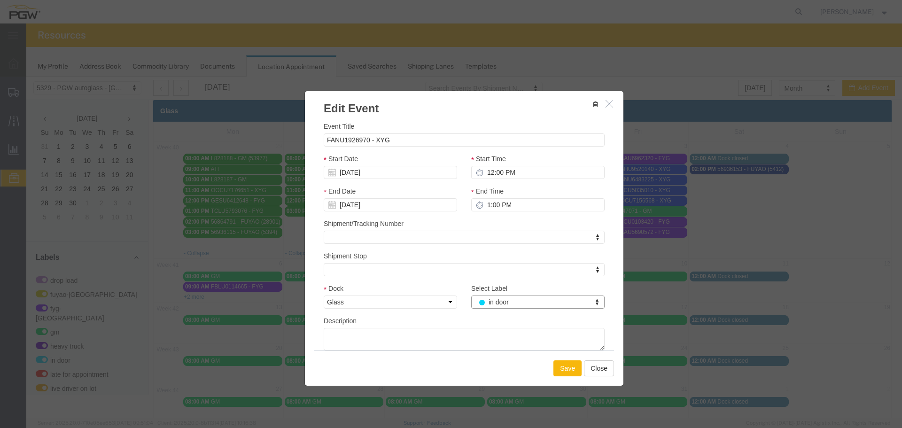
click at [561, 368] on button "Save" at bounding box center [567, 368] width 28 height 16
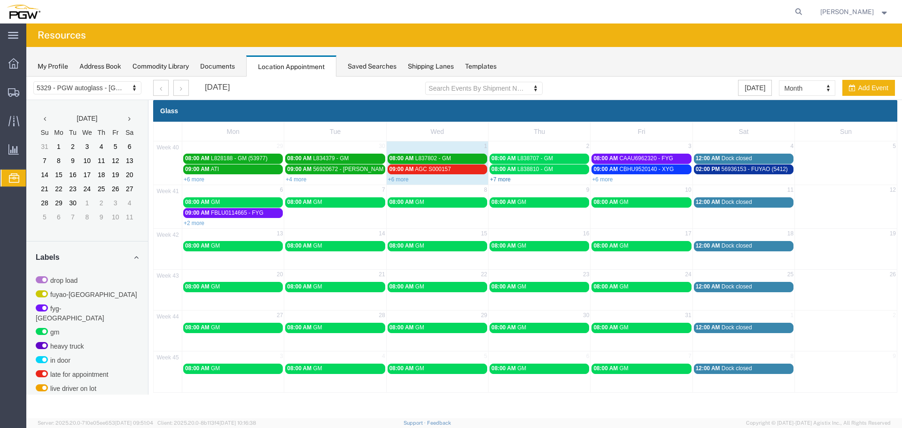
click at [496, 179] on link "+7 more" at bounding box center [500, 179] width 21 height 7
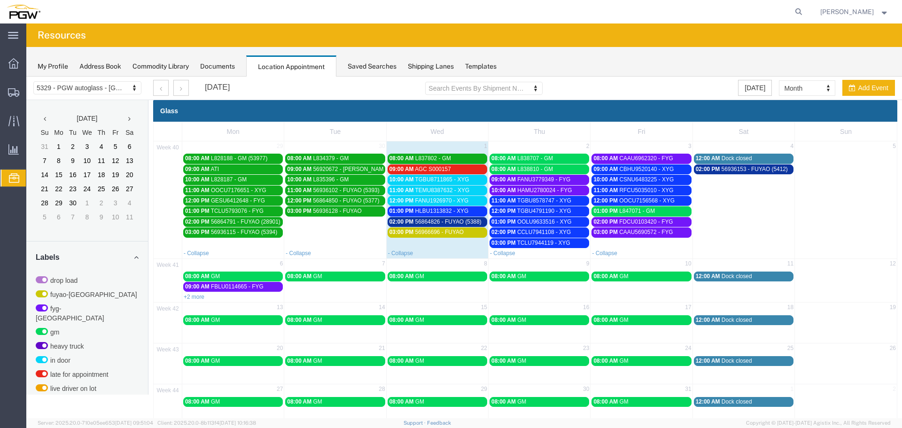
click at [471, 188] on div "11:00 AM TEMU8387632 - XYG" at bounding box center [437, 190] width 96 height 7
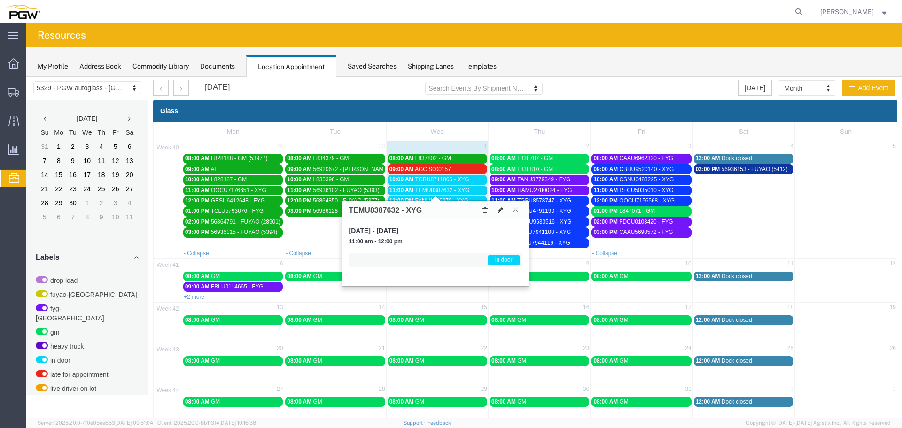
click at [504, 208] on button at bounding box center [500, 210] width 13 height 10
select select "1"
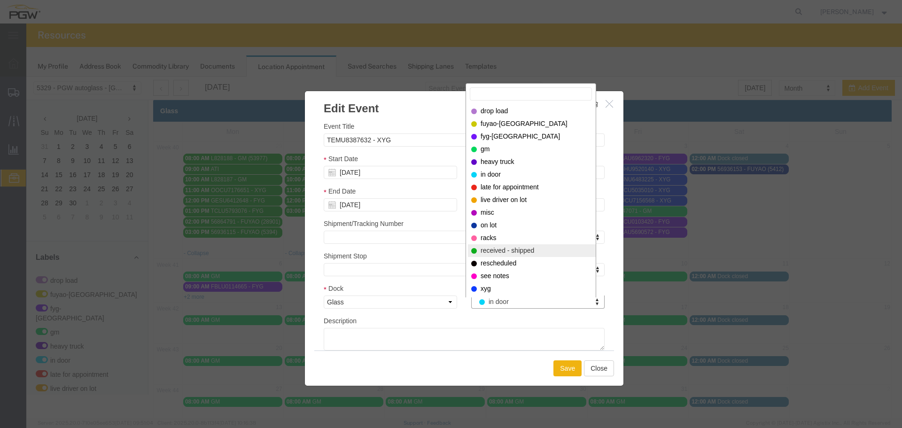
select select "200"
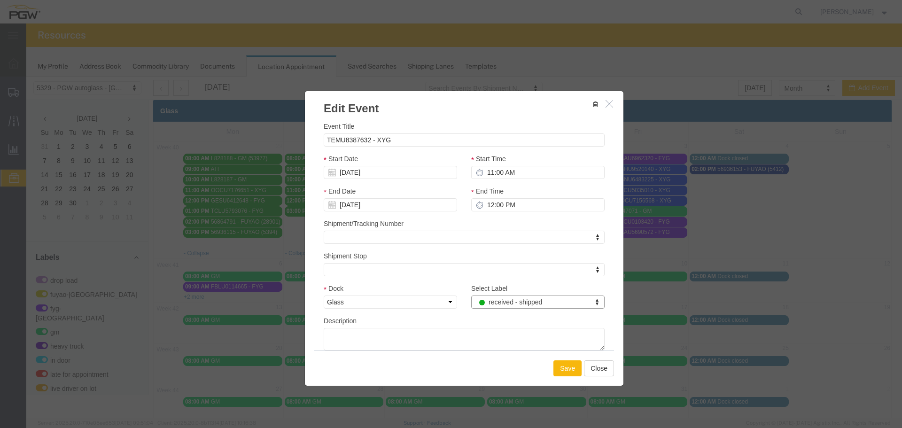
click at [562, 365] on button "Save" at bounding box center [567, 368] width 28 height 16
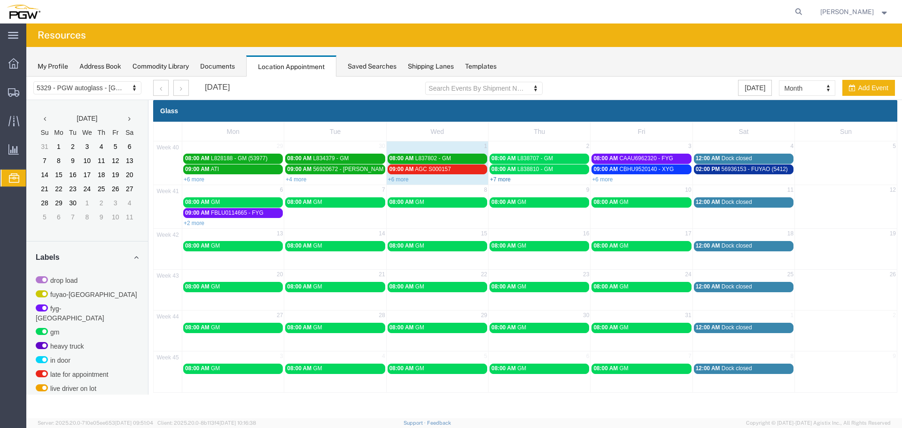
click at [498, 178] on link "+7 more" at bounding box center [500, 179] width 21 height 7
